Goal: Obtain resource: Obtain resource

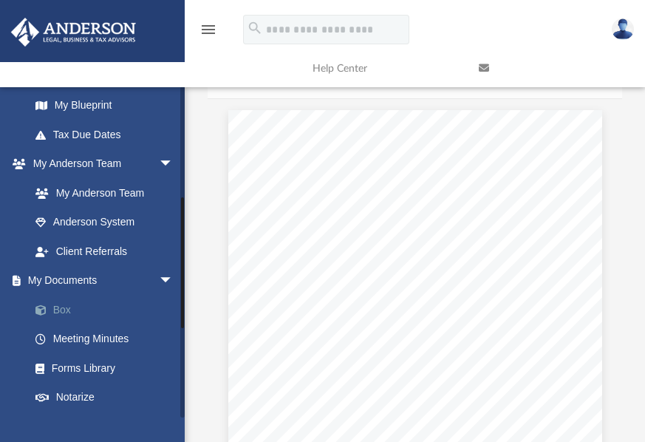
scroll to position [347, 0]
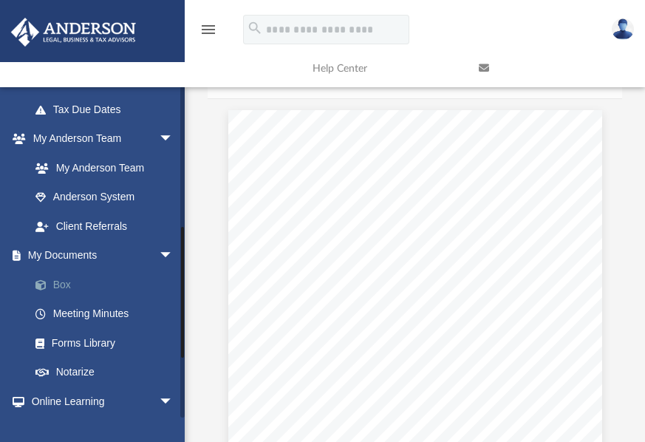
click at [62, 285] on link "Box" at bounding box center [108, 285] width 175 height 30
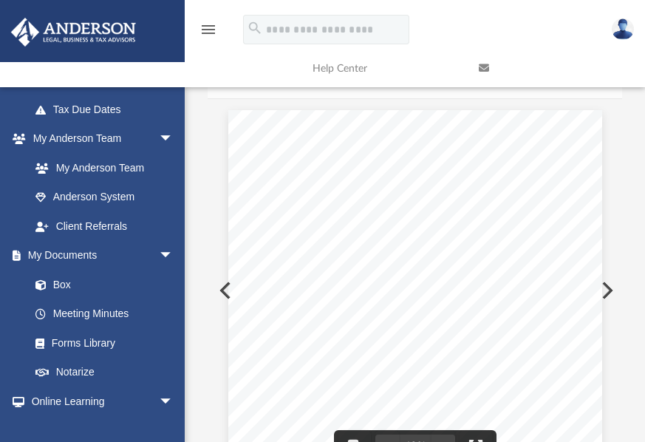
click at [448, 174] on div "OMB No. 1545-0123 Form Department of the Treasury Internal Revenue Service For …" at bounding box center [415, 352] width 374 height 484
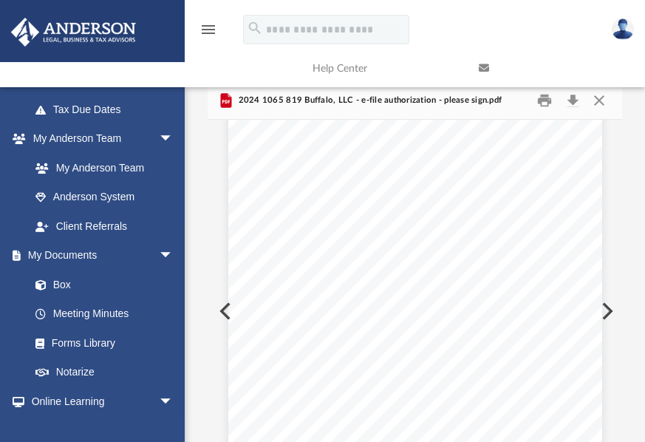
scroll to position [0, 0]
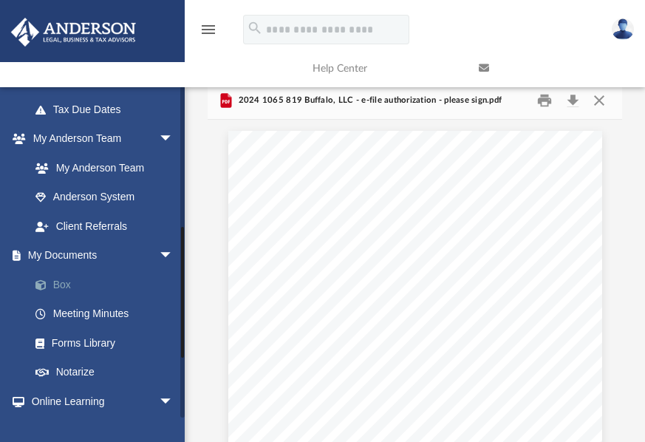
click at [55, 285] on link "Box" at bounding box center [108, 285] width 175 height 30
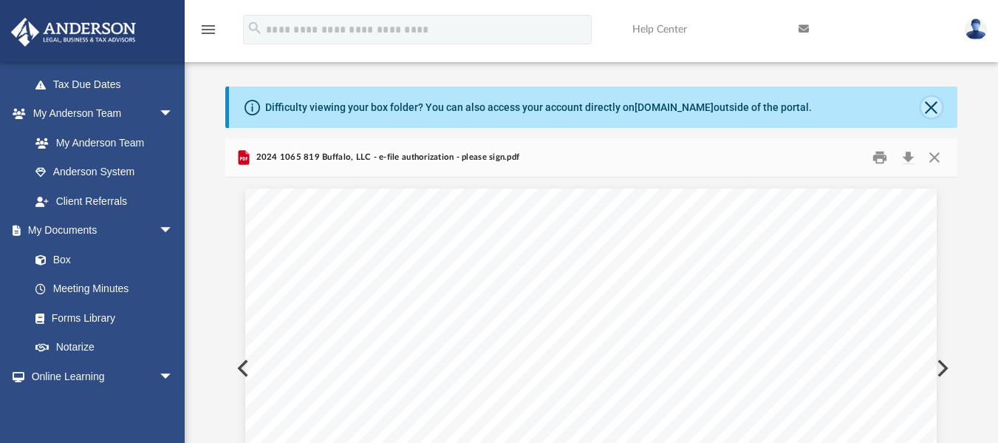
click at [644, 107] on button "Close" at bounding box center [932, 107] width 21 height 21
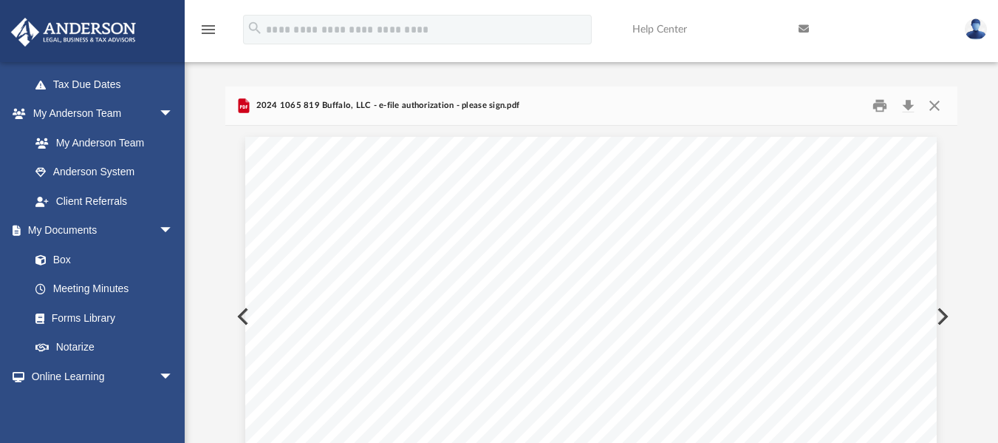
click at [208, 25] on icon "menu" at bounding box center [209, 30] width 18 height 18
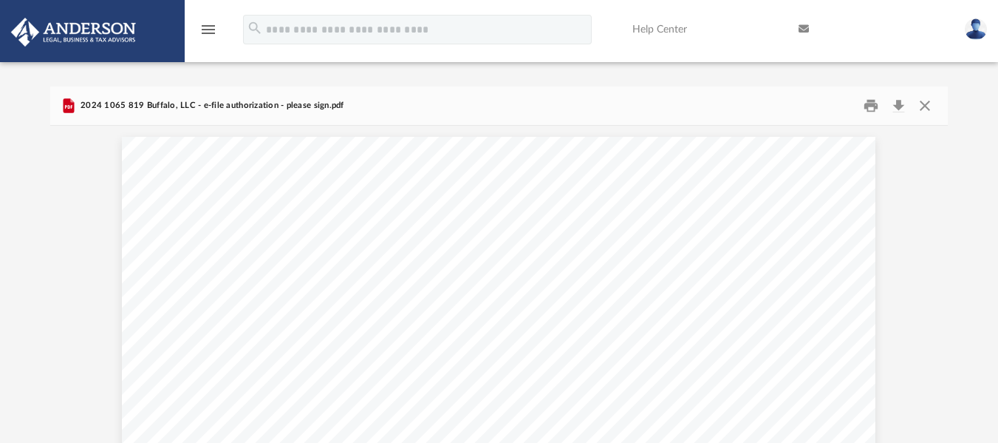
scroll to position [325, 888]
click at [210, 31] on icon "menu" at bounding box center [209, 30] width 18 height 18
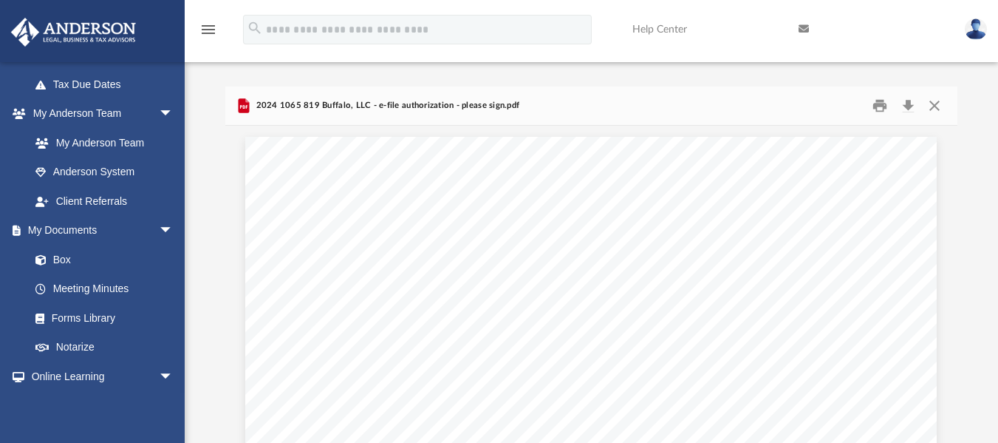
scroll to position [325, 721]
click at [60, 257] on link "Box" at bounding box center [108, 260] width 175 height 30
click at [644, 106] on button "Close" at bounding box center [935, 105] width 27 height 23
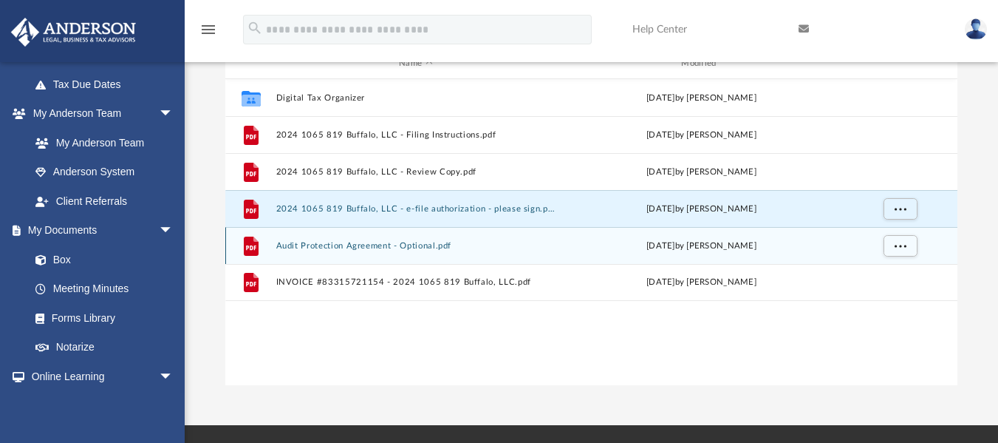
scroll to position [148, 0]
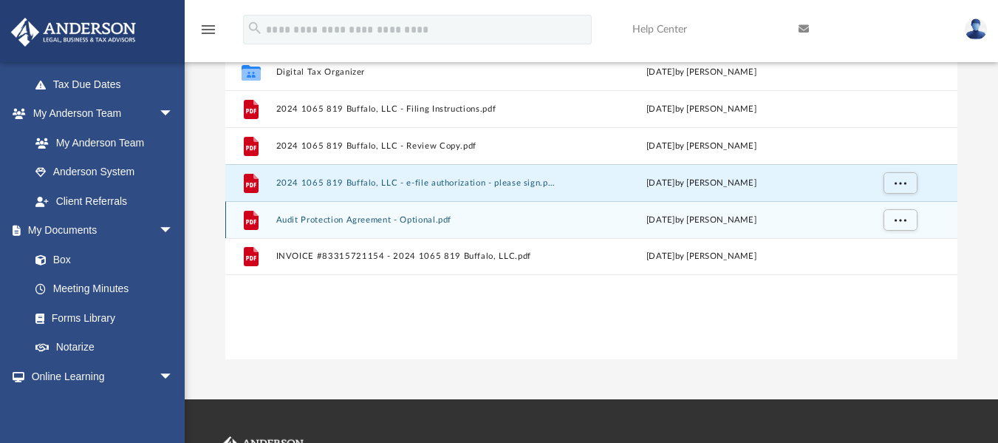
click at [327, 220] on button "Audit Protection Agreement - Optional.pdf" at bounding box center [415, 219] width 279 height 10
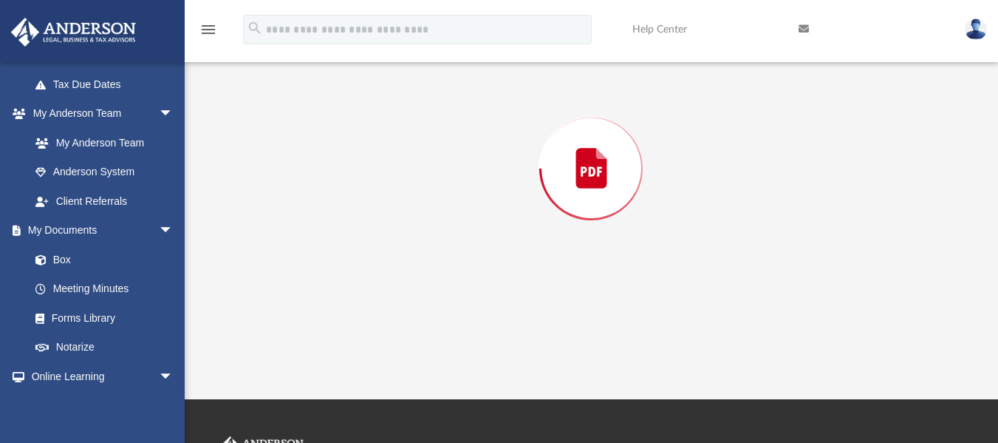
scroll to position [86, 0]
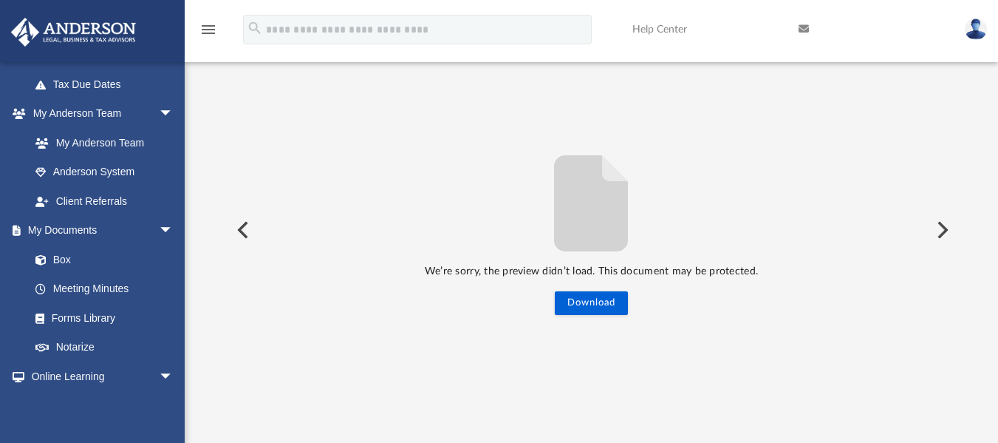
click at [239, 230] on button "Preview" at bounding box center [241, 229] width 33 height 41
click at [587, 299] on button "Download" at bounding box center [591, 303] width 73 height 24
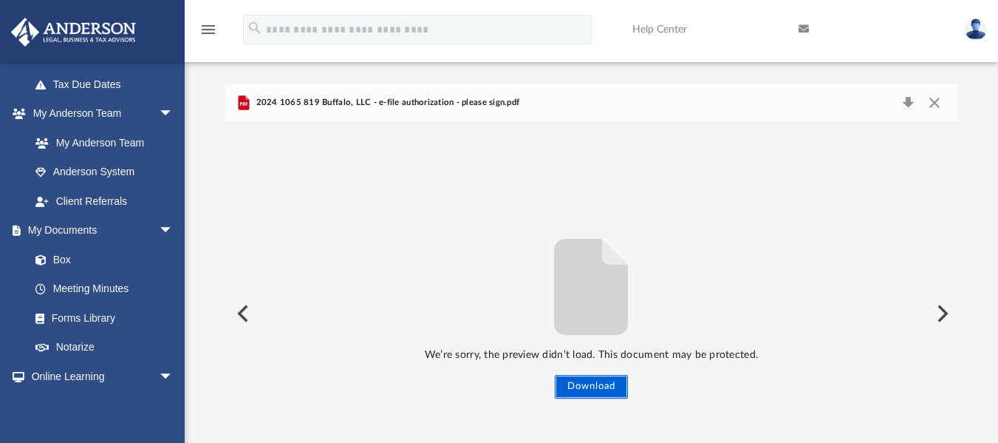
scroll to position [0, 0]
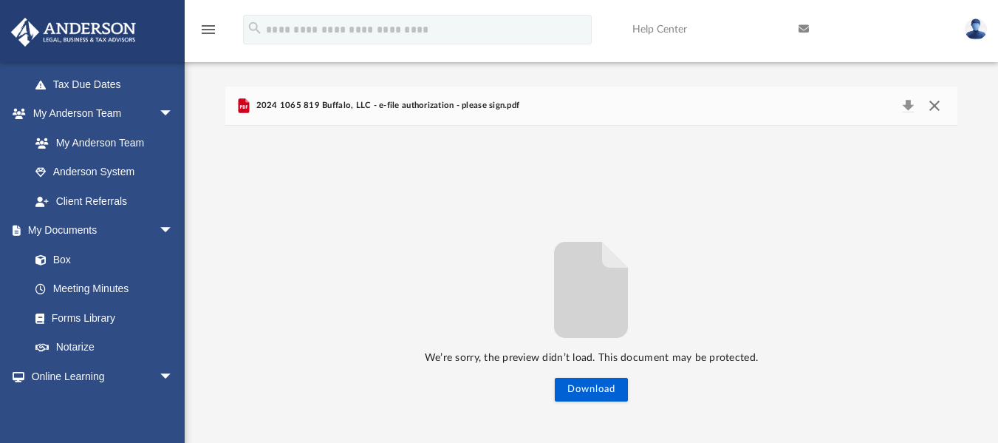
click at [644, 106] on button "Close" at bounding box center [935, 105] width 27 height 21
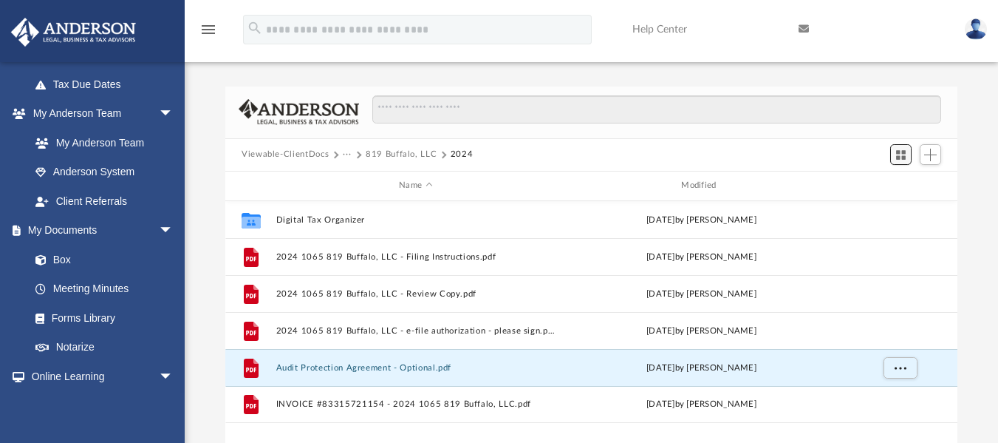
click at [644, 156] on span "Switch to Grid View" at bounding box center [901, 155] width 13 height 13
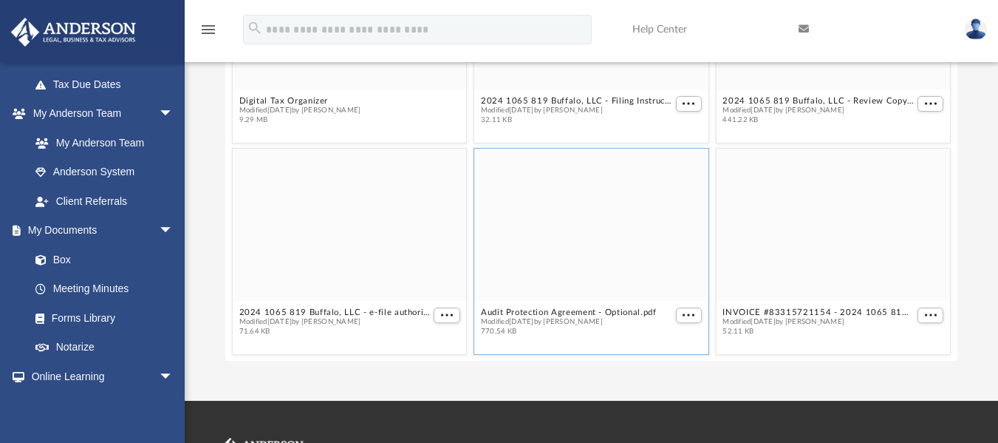
scroll to position [145, 0]
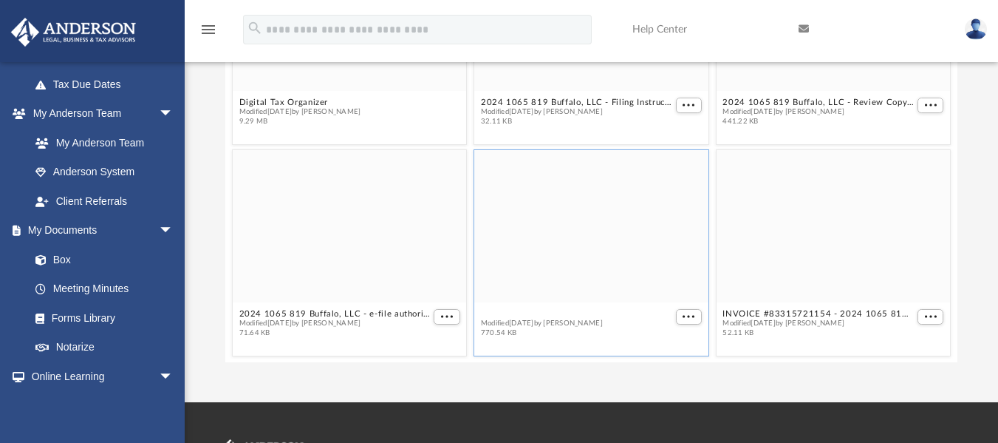
click at [503, 311] on button "Audit Protection Agreement - Optional.pdf" at bounding box center [569, 313] width 176 height 10
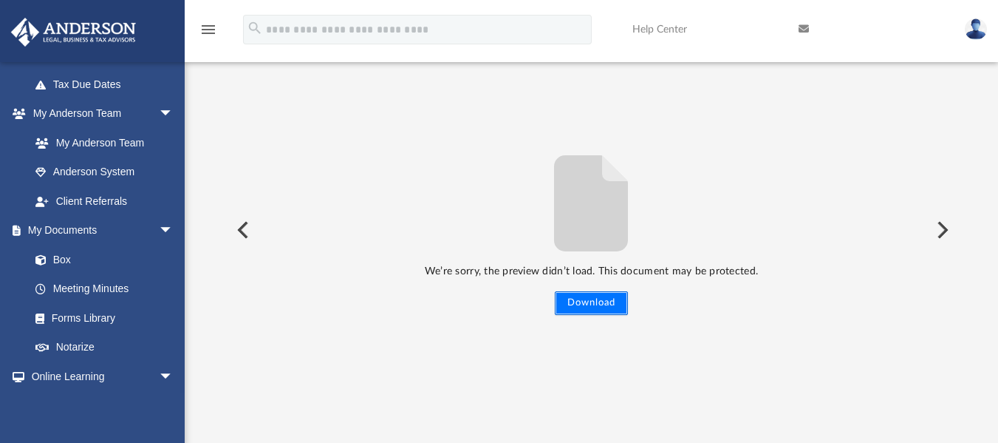
click at [586, 296] on button "Download" at bounding box center [591, 303] width 73 height 24
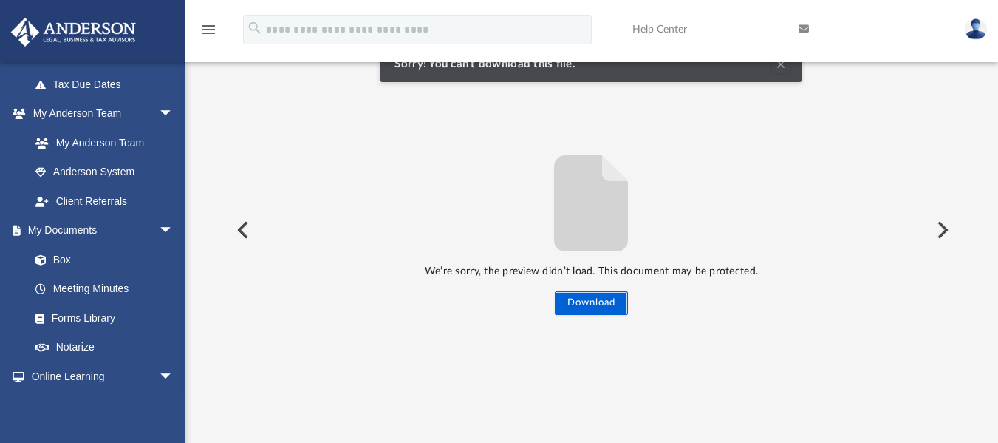
scroll to position [0, 0]
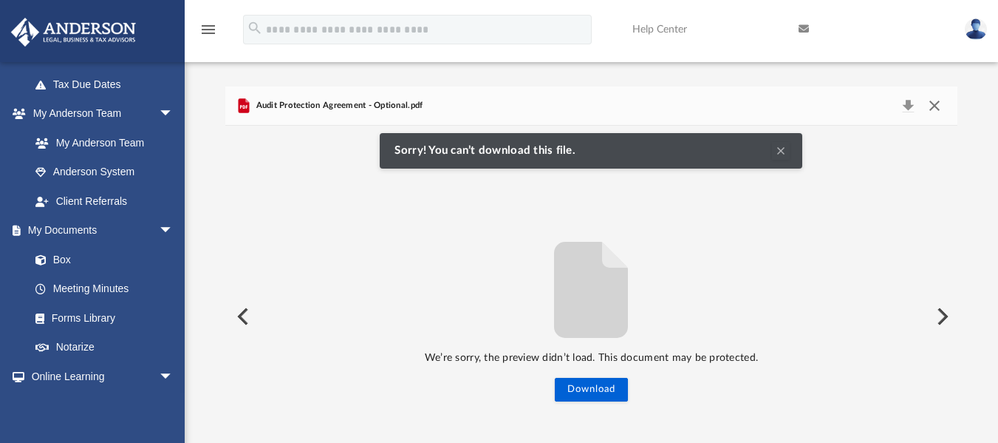
click at [644, 104] on button "Close" at bounding box center [935, 105] width 27 height 21
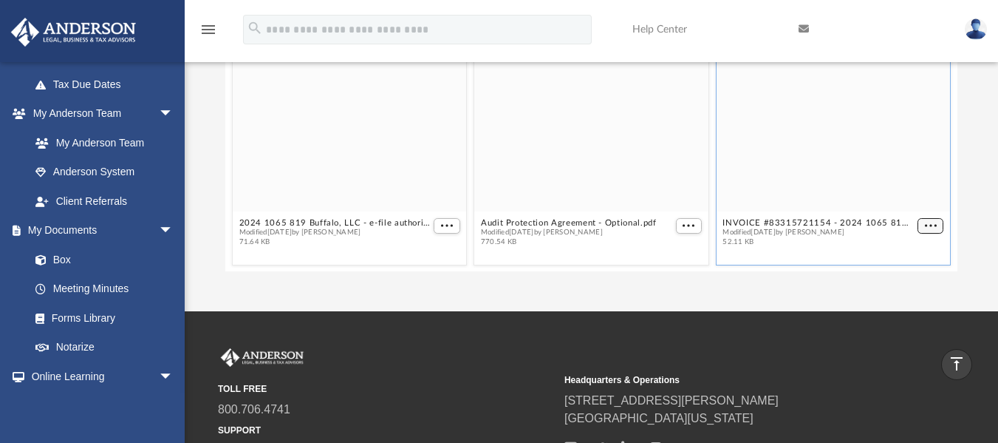
click at [644, 225] on span "More options" at bounding box center [931, 225] width 12 height 7
click at [644, 169] on li "Preview" at bounding box center [903, 173] width 43 height 16
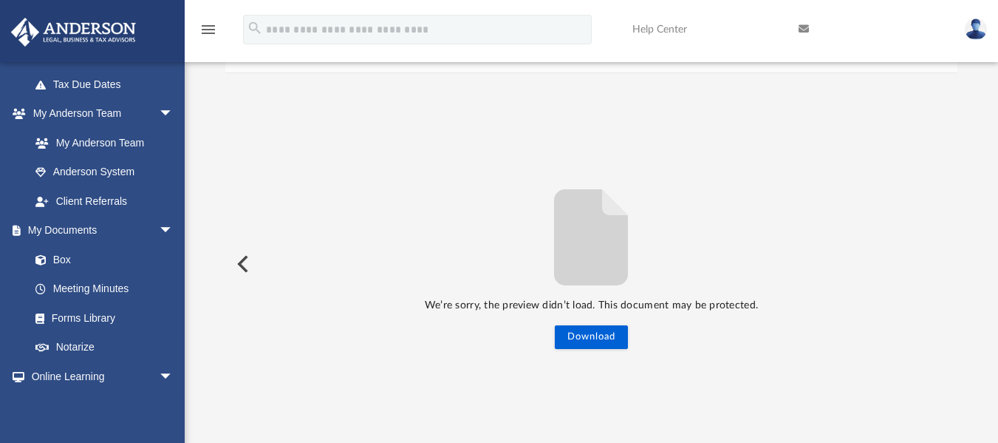
scroll to position [0, 0]
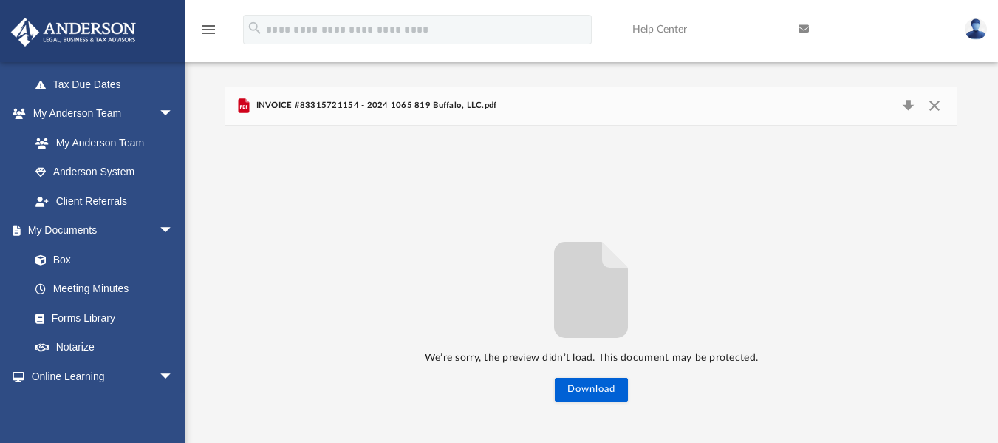
click at [244, 105] on icon "Preview" at bounding box center [244, 105] width 11 height 15
click at [644, 104] on button "Close" at bounding box center [935, 105] width 27 height 21
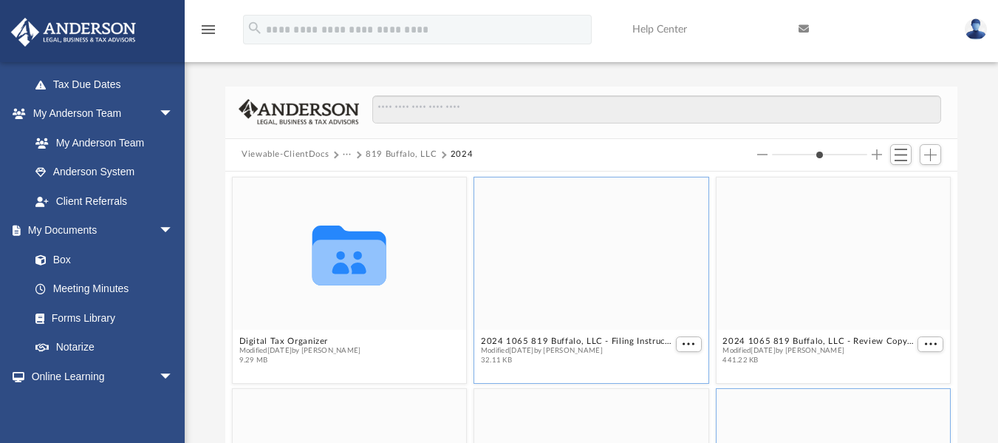
click at [549, 346] on span "Modified Fri Sep 5 2025 by Alex Price" at bounding box center [576, 351] width 191 height 10
click at [644, 342] on span "More options" at bounding box center [689, 343] width 12 height 7
click at [644, 372] on li "Preview" at bounding box center [664, 370] width 43 height 16
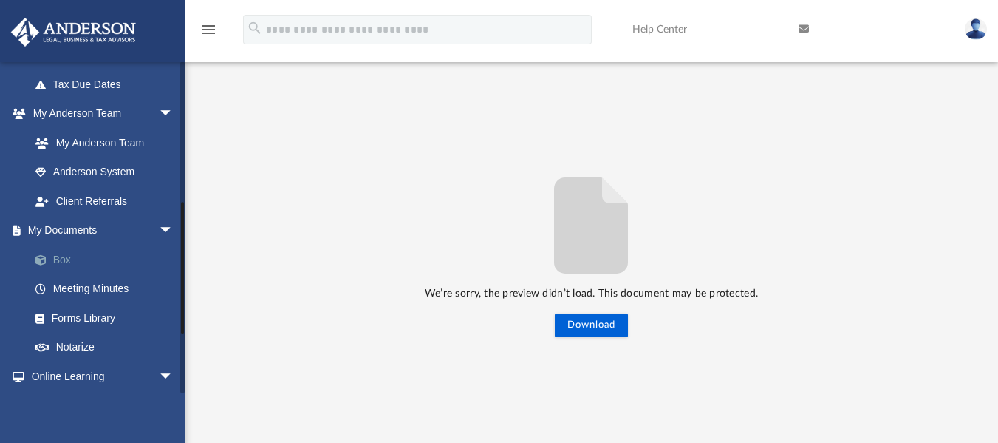
click at [44, 259] on span at bounding box center [49, 260] width 10 height 10
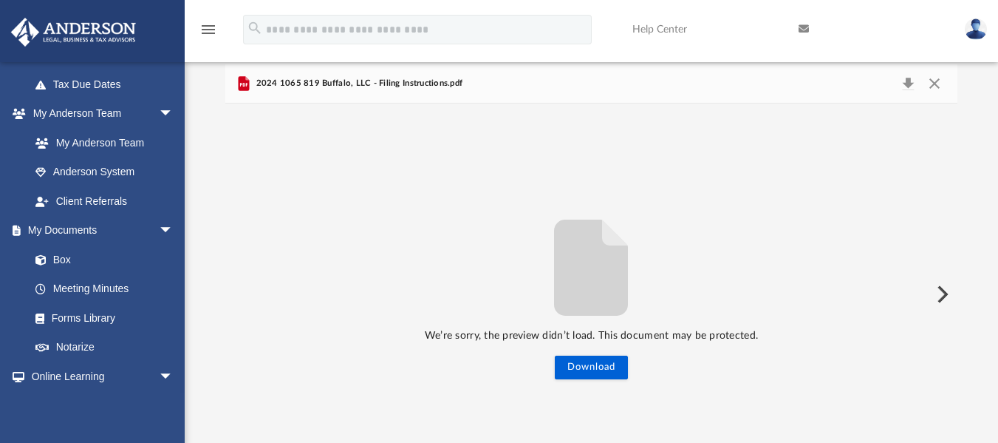
scroll to position [0, 0]
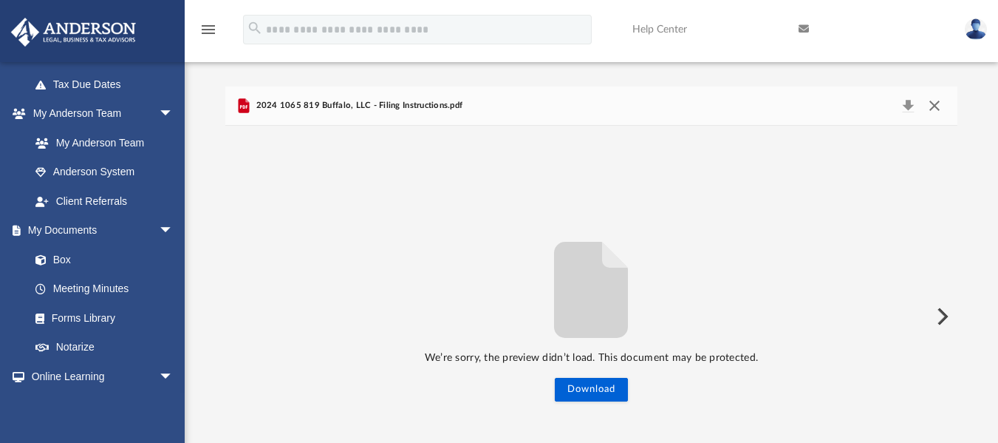
click at [644, 105] on button "Close" at bounding box center [935, 105] width 27 height 21
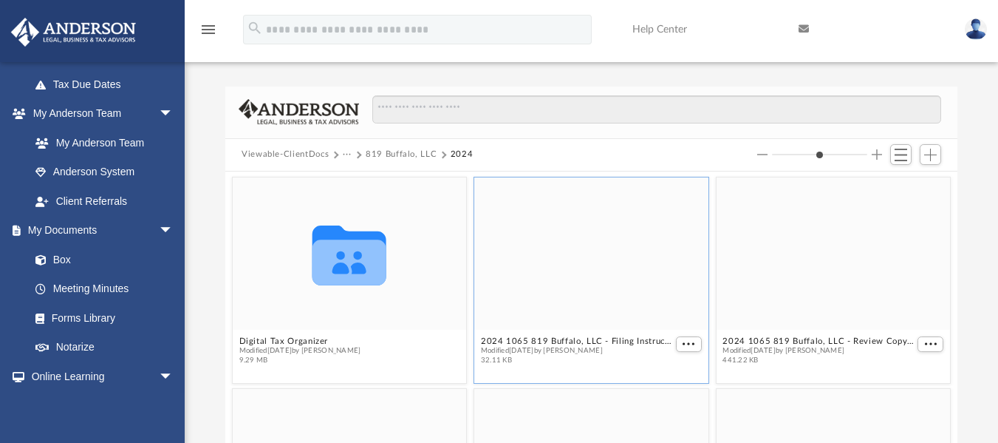
click at [270, 152] on button "Viewable-ClientDocs" at bounding box center [285, 154] width 87 height 13
type input "*"
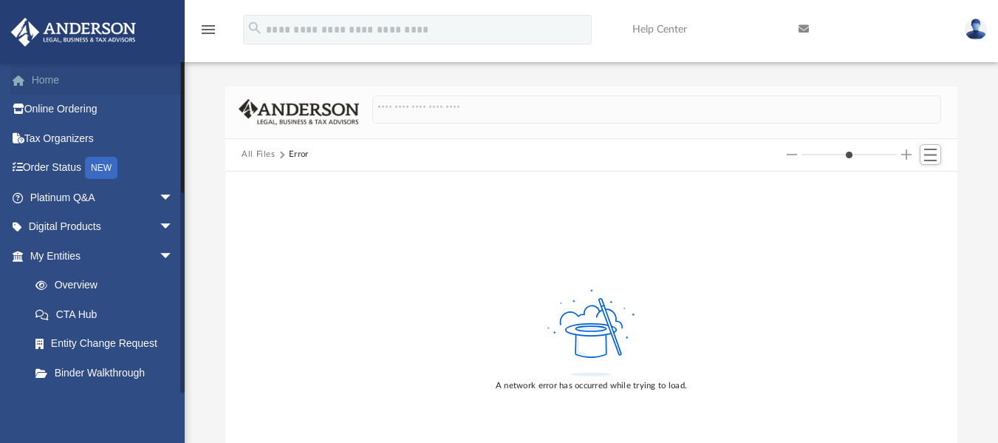
click at [41, 80] on link "Home" at bounding box center [102, 80] width 185 height 30
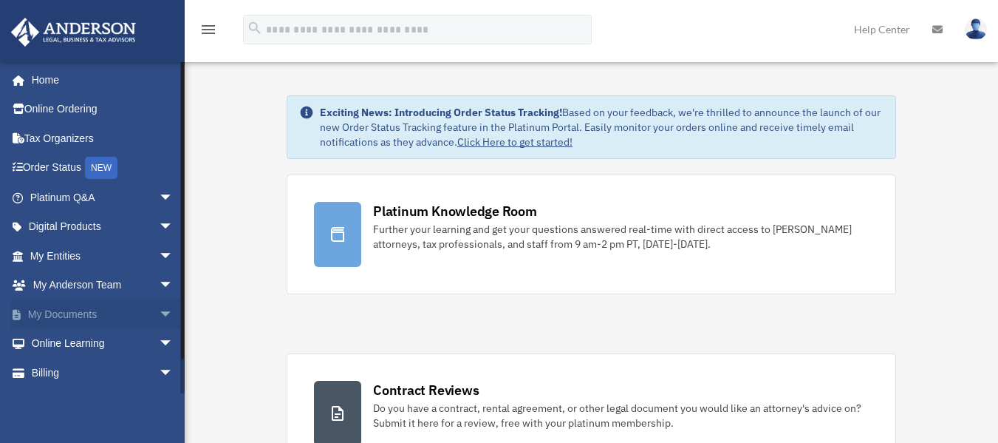
click at [159, 314] on span "arrow_drop_down" at bounding box center [174, 314] width 30 height 30
click at [58, 344] on link "Box" at bounding box center [108, 344] width 175 height 30
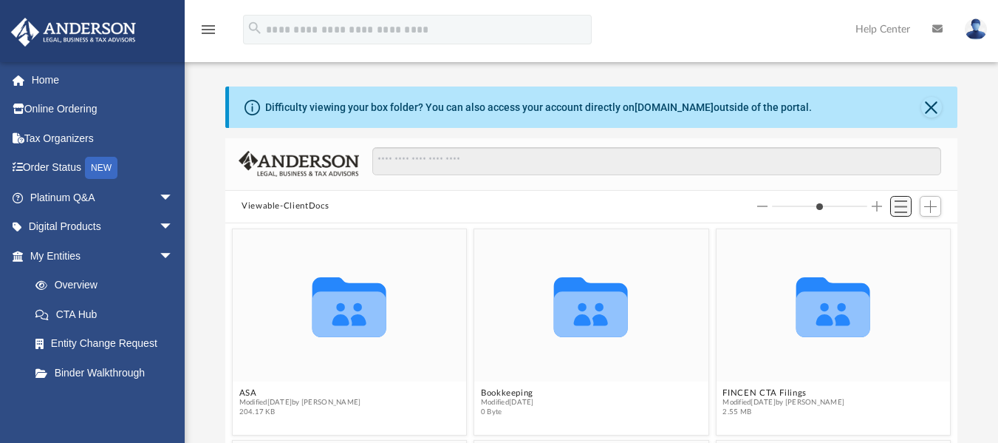
click at [897, 204] on span "Switch to List View" at bounding box center [901, 206] width 13 height 13
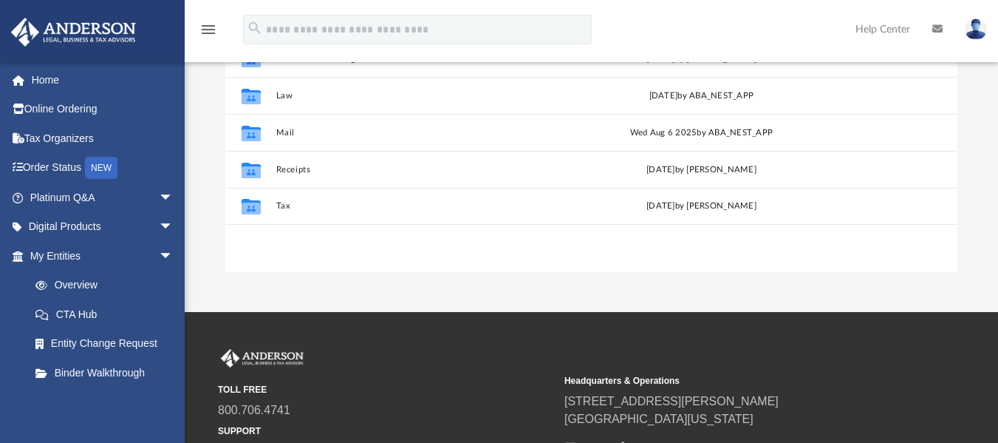
scroll to position [296, 0]
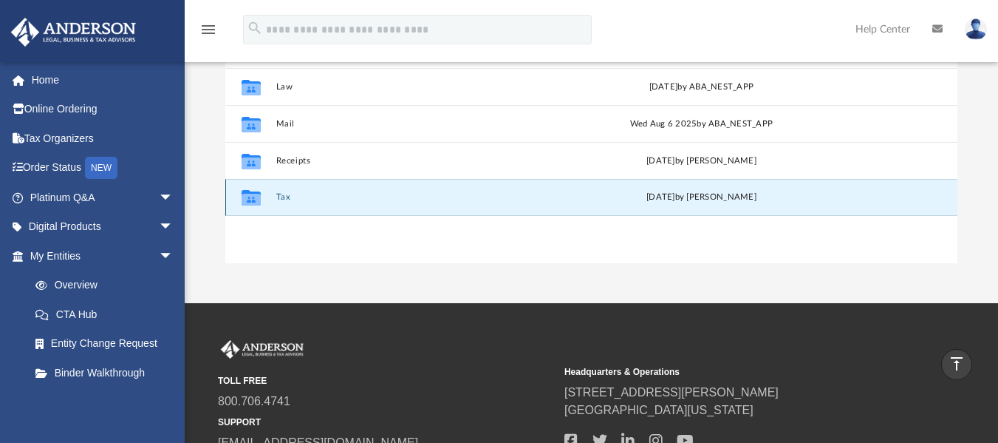
click at [282, 197] on button "Tax" at bounding box center [415, 197] width 279 height 10
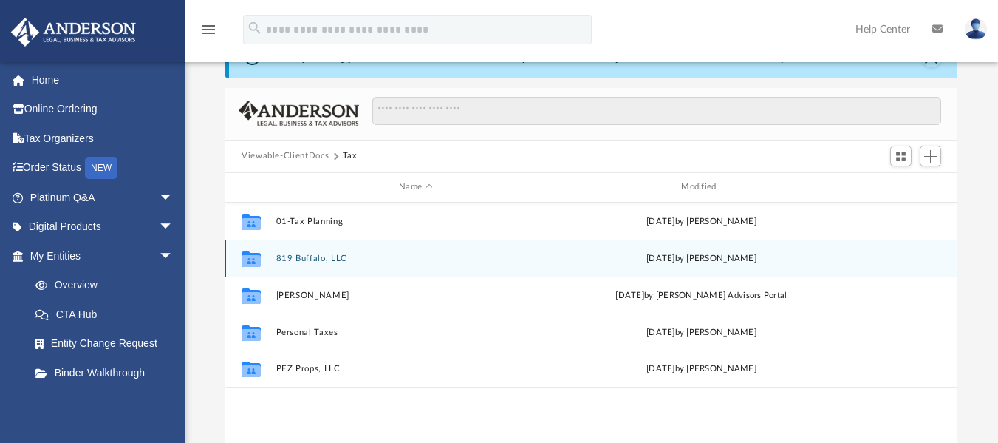
click at [251, 262] on icon "grid" at bounding box center [251, 259] width 19 height 16
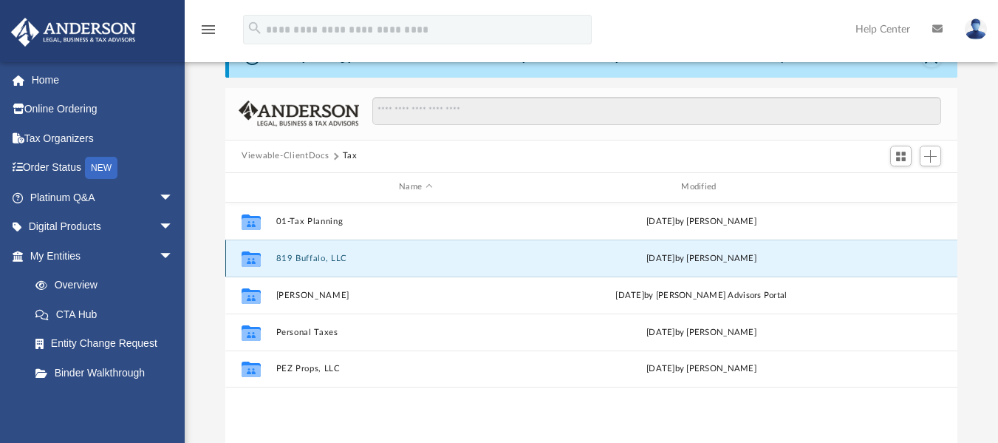
click at [285, 256] on button "819 Buffalo, LLC" at bounding box center [415, 258] width 279 height 10
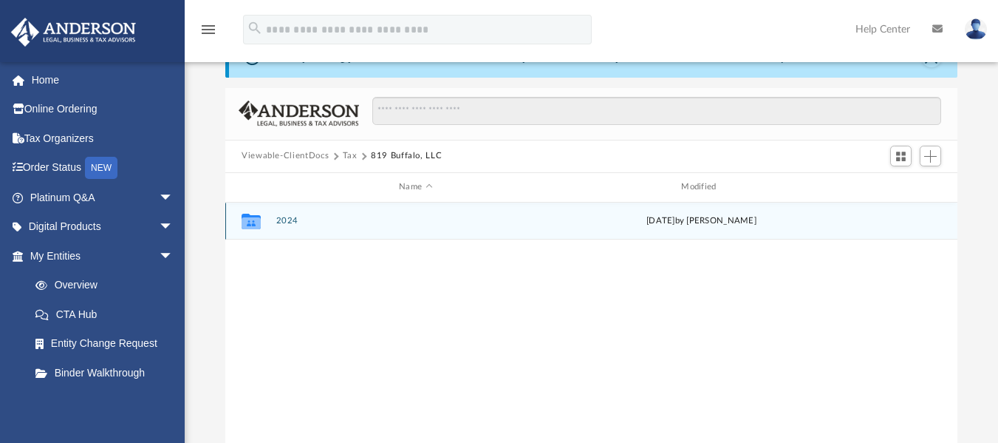
click at [254, 221] on icon "grid" at bounding box center [251, 222] width 19 height 16
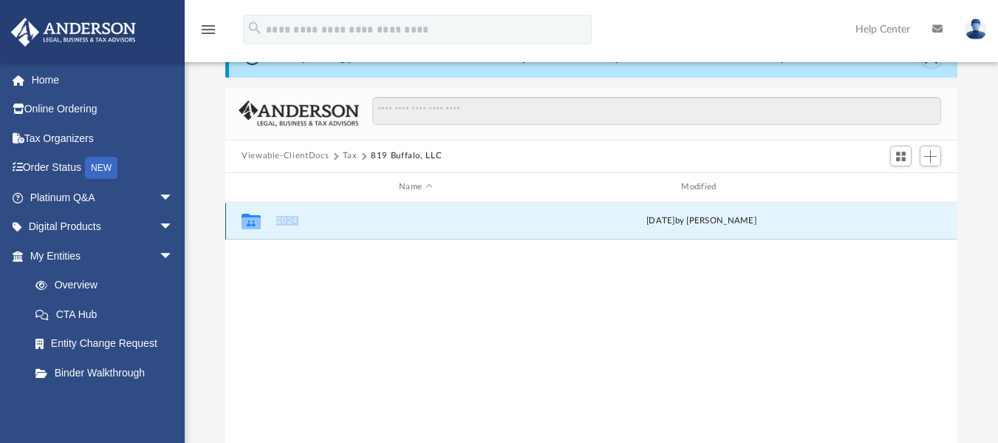
click at [254, 221] on icon "grid" at bounding box center [251, 222] width 19 height 16
click at [280, 219] on button "2024" at bounding box center [415, 221] width 279 height 10
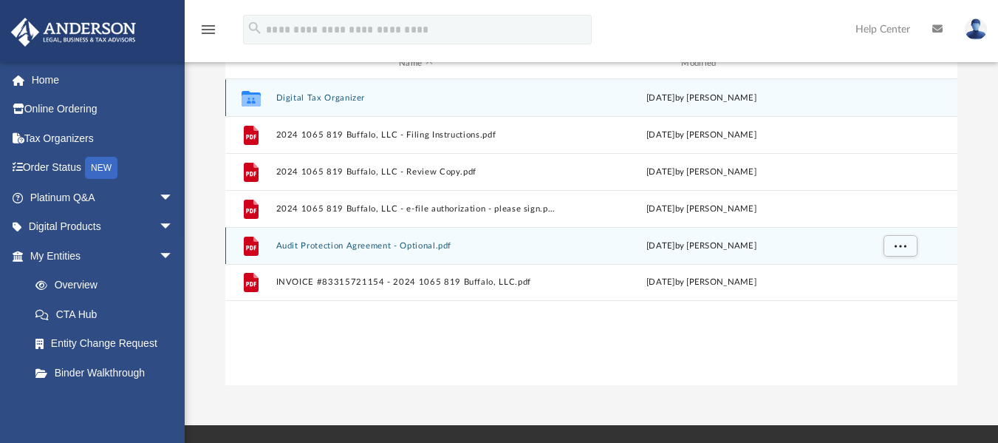
scroll to position [198, 0]
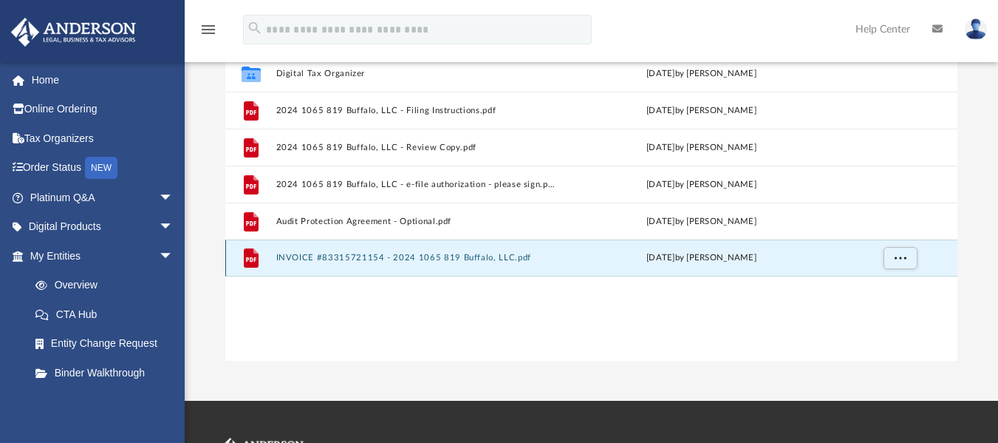
click at [295, 256] on button "INVOICE #83315721154 - 2024 1065 819 Buffalo, LLC.pdf" at bounding box center [415, 258] width 279 height 10
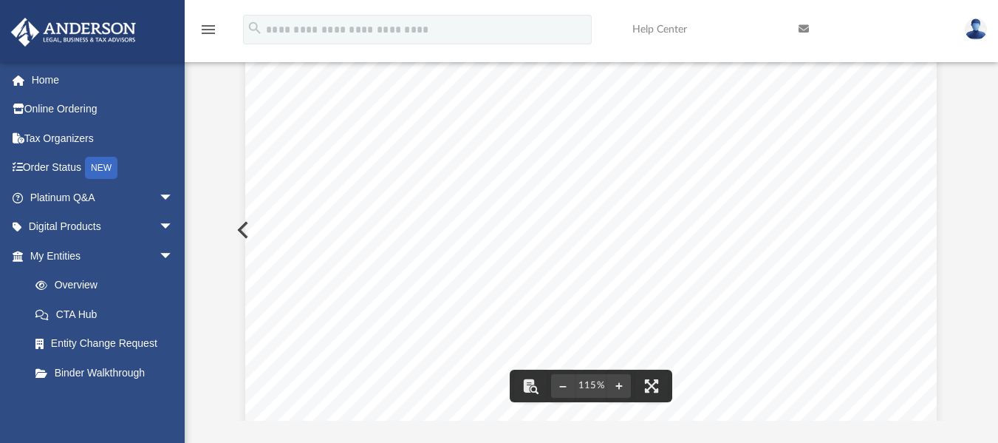
scroll to position [0, 0]
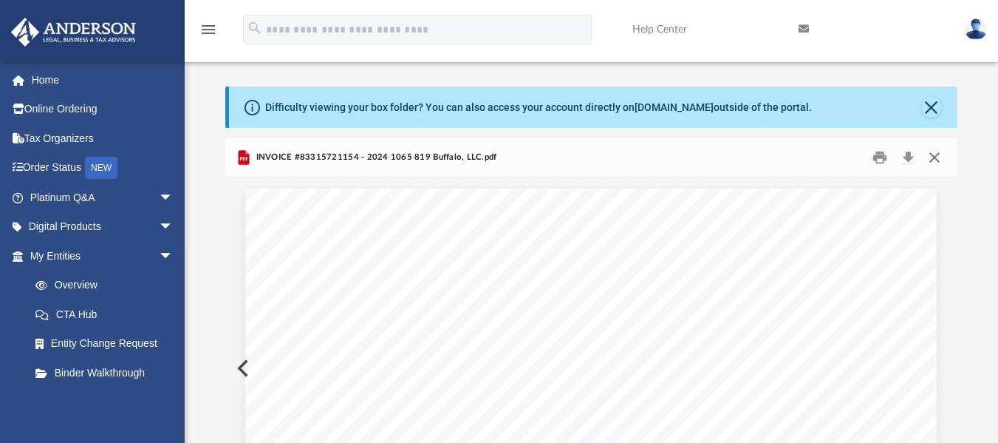
click at [932, 156] on button "Close" at bounding box center [935, 157] width 27 height 23
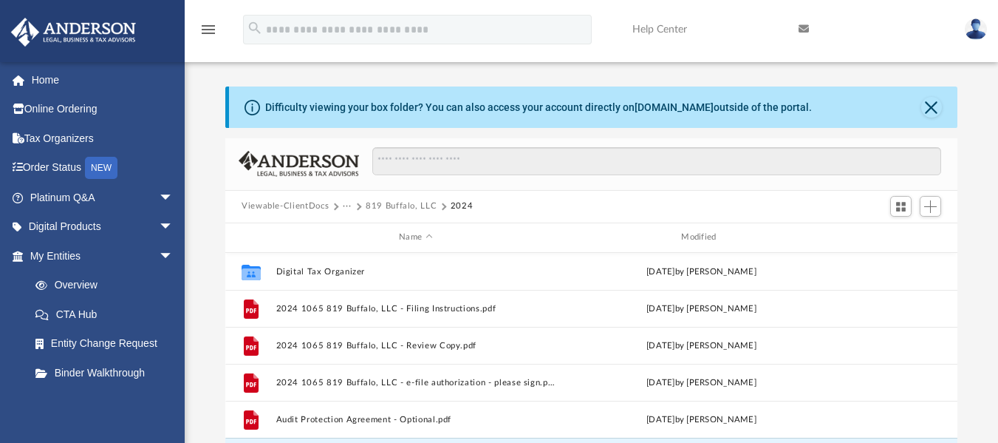
scroll to position [31, 0]
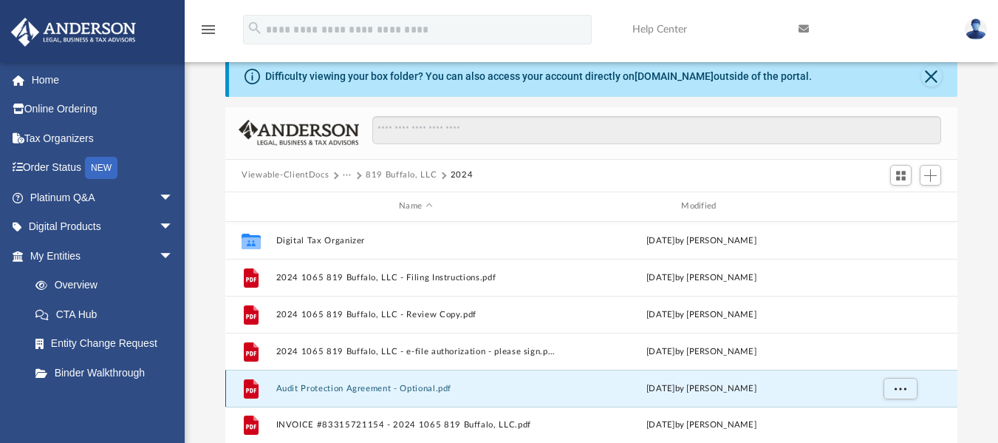
click at [292, 388] on button "Audit Protection Agreement - Optional.pdf" at bounding box center [415, 388] width 279 height 10
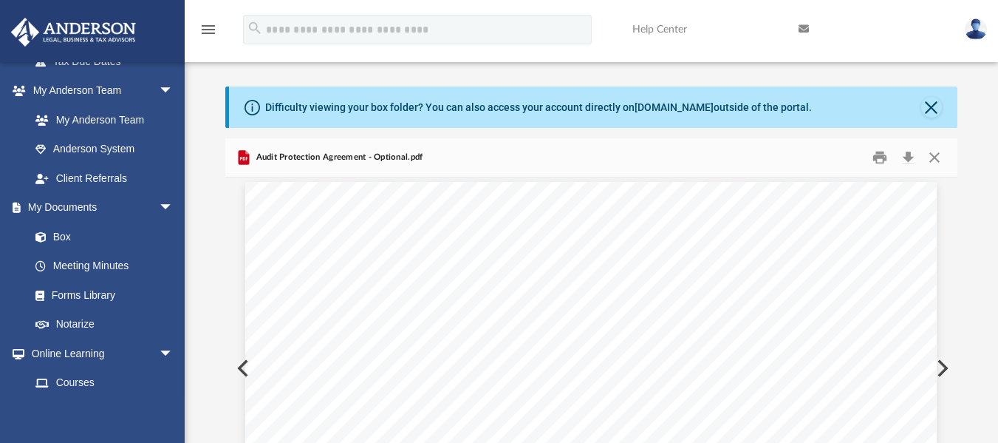
scroll to position [0, 0]
click at [933, 157] on button "Close" at bounding box center [935, 157] width 27 height 23
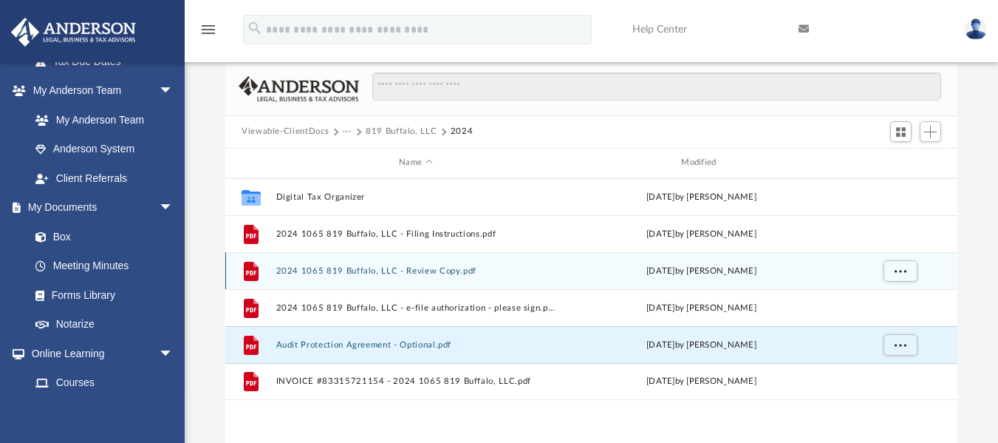
scroll to position [148, 0]
